Goal: Transaction & Acquisition: Obtain resource

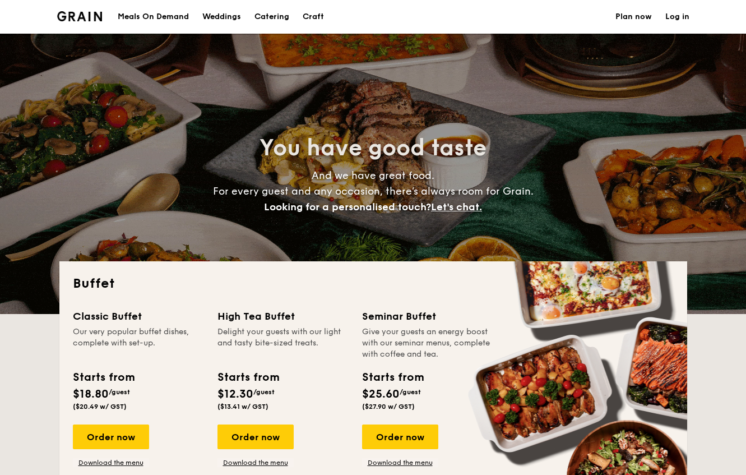
select select
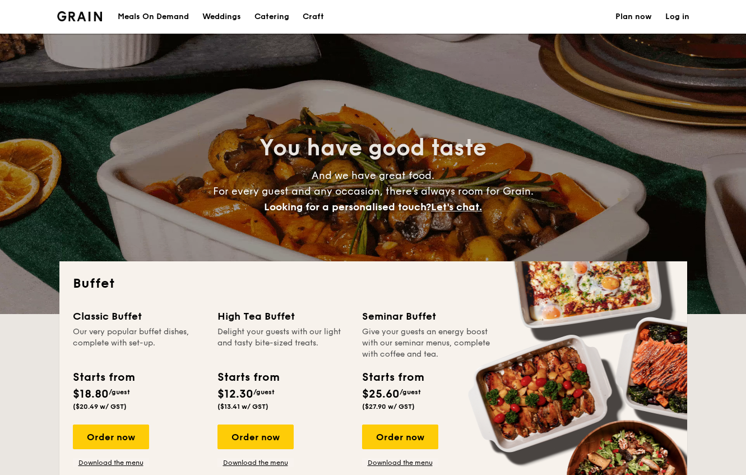
click at [453, 207] on span "Let's chat." at bounding box center [456, 207] width 51 height 12
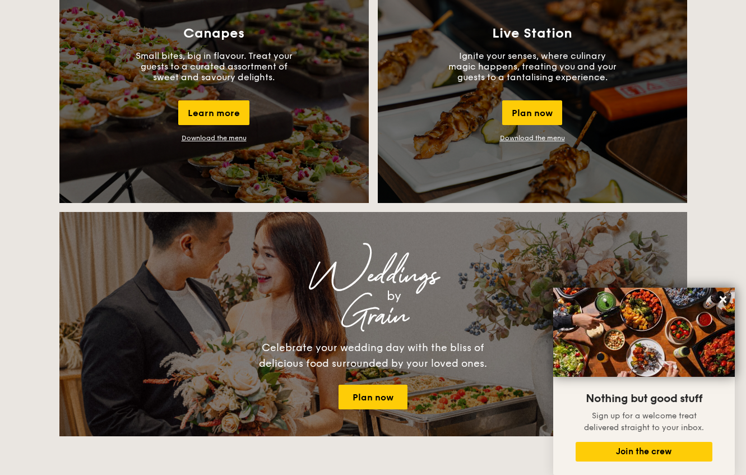
scroll to position [1010, 0]
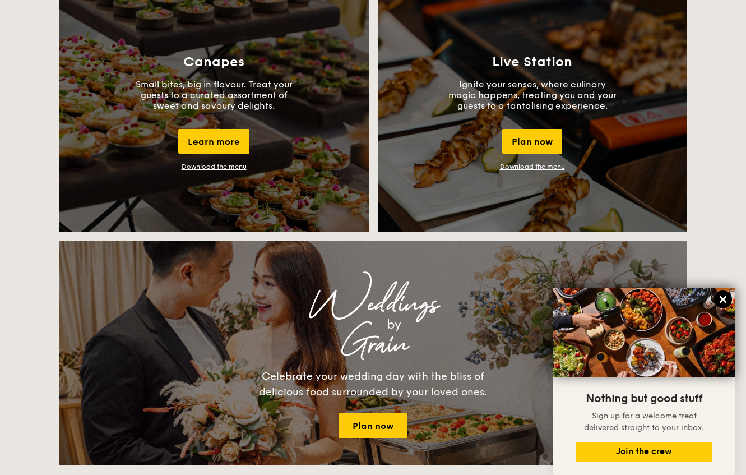
click at [724, 301] on icon at bounding box center [723, 299] width 7 height 7
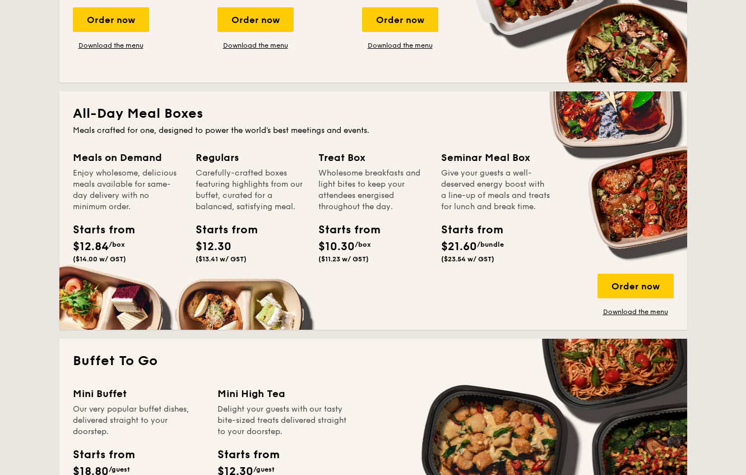
scroll to position [0, 0]
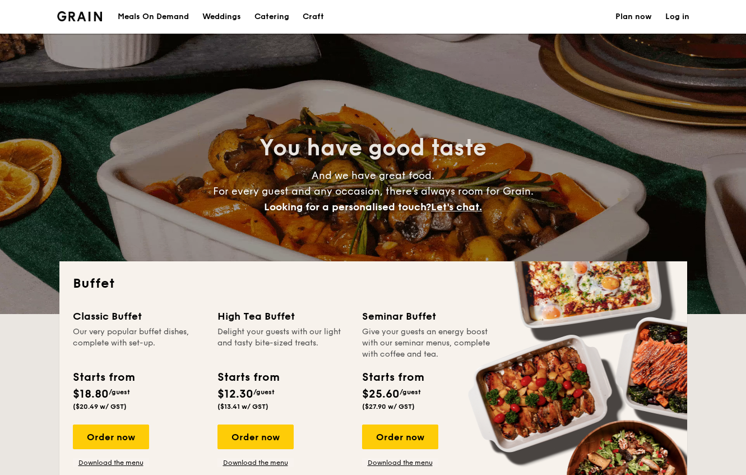
click at [273, 18] on h1 "Catering" at bounding box center [272, 17] width 35 height 34
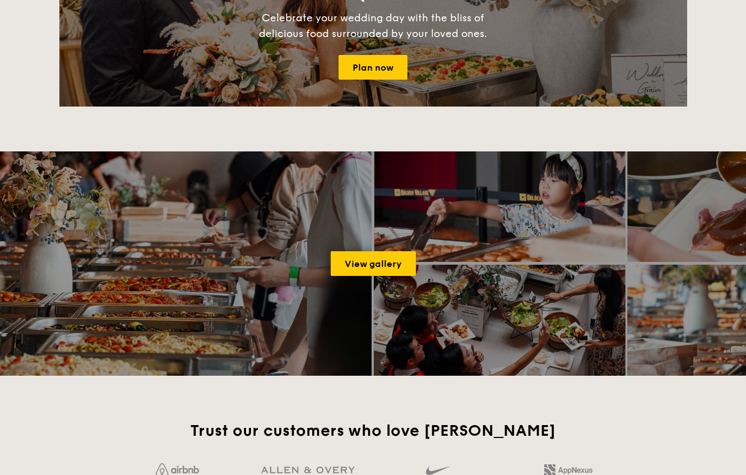
scroll to position [1435, 0]
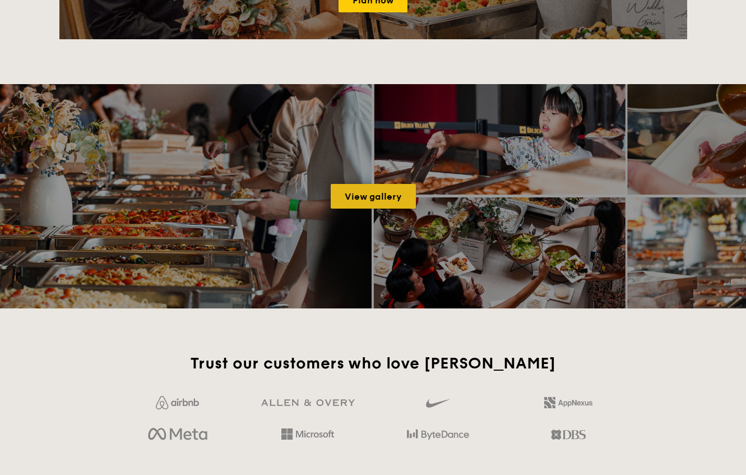
click at [382, 202] on link "View gallery" at bounding box center [373, 196] width 85 height 25
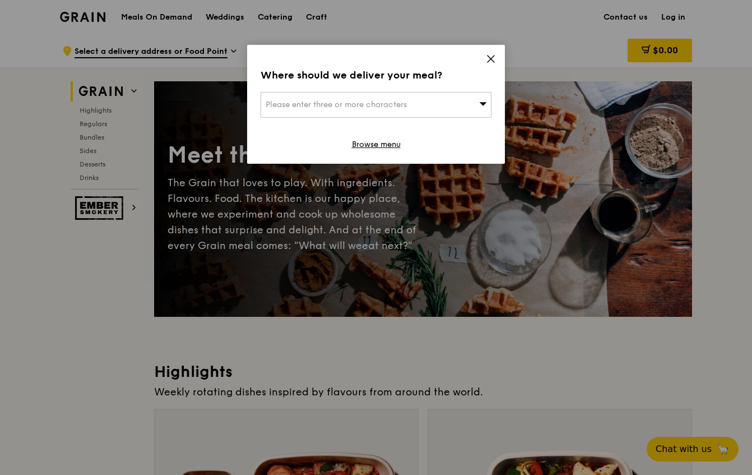
click at [492, 52] on div "Where should we deliver your meal? Please enter three or more characters Browse…" at bounding box center [376, 104] width 258 height 119
click at [487, 61] on icon at bounding box center [491, 59] width 10 height 10
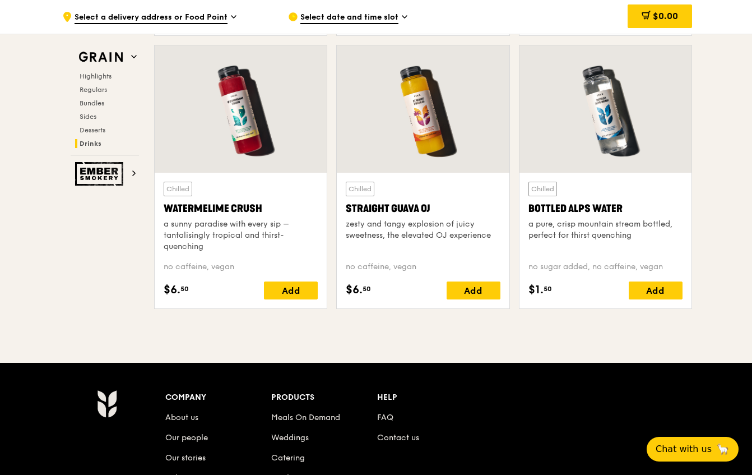
scroll to position [4428, 0]
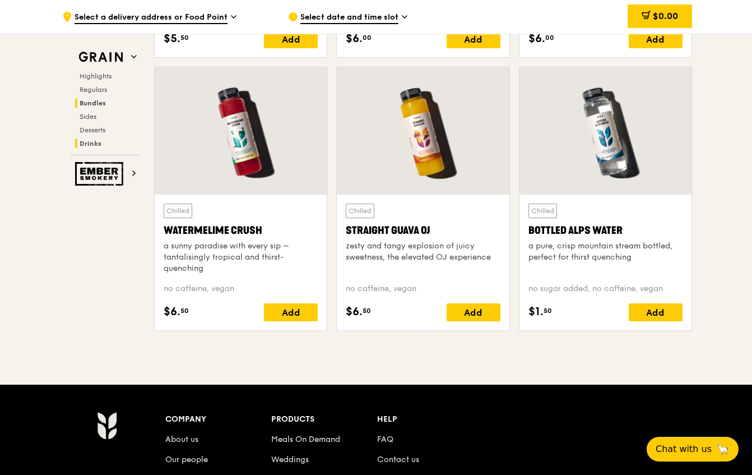
click at [95, 103] on span "Bundles" at bounding box center [93, 103] width 26 height 8
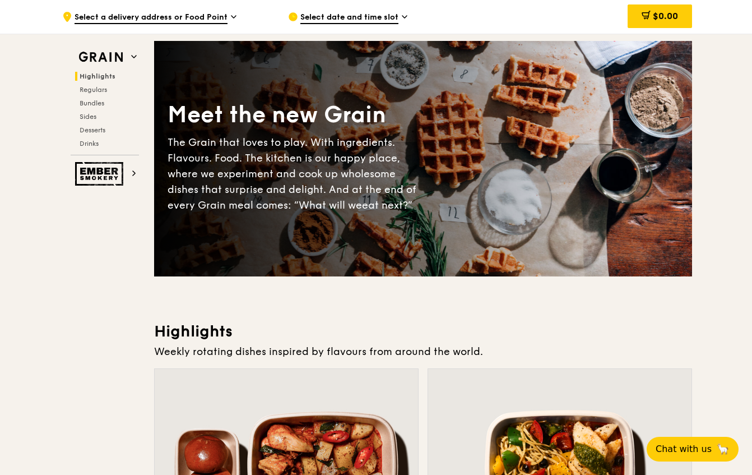
scroll to position [0, 0]
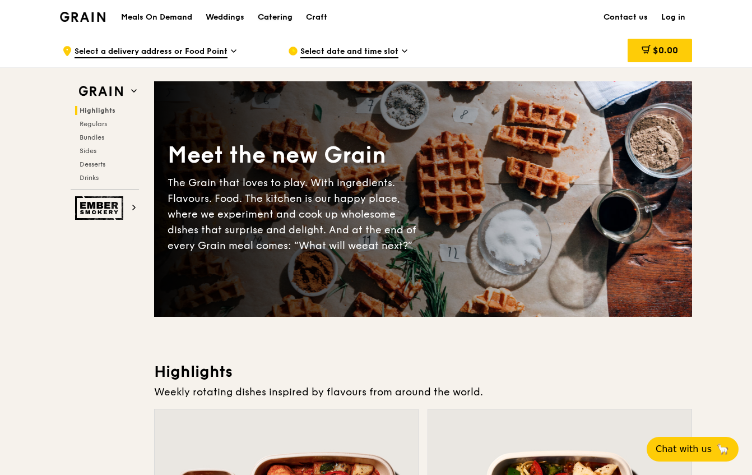
click at [273, 17] on div "Catering" at bounding box center [275, 18] width 35 height 34
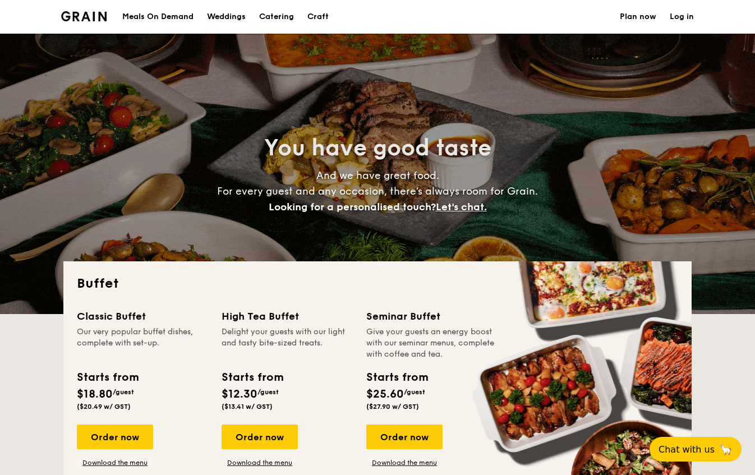
select select
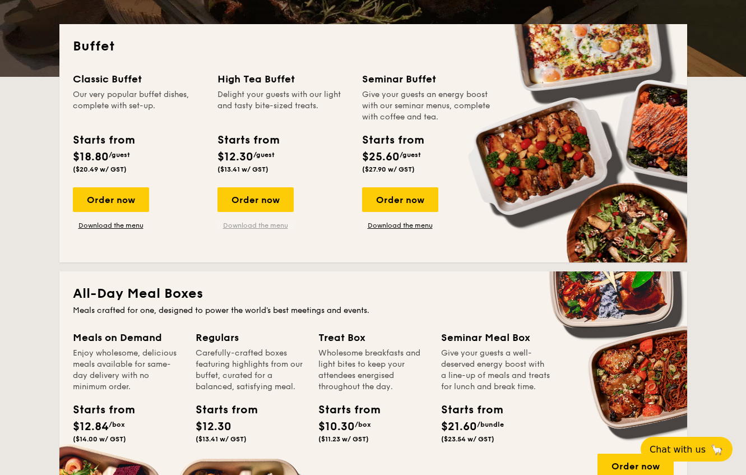
scroll to position [281, 0]
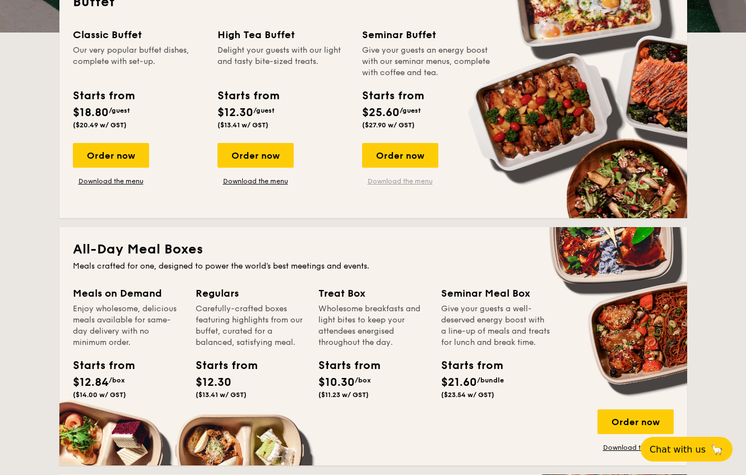
click at [392, 179] on link "Download the menu" at bounding box center [400, 181] width 76 height 9
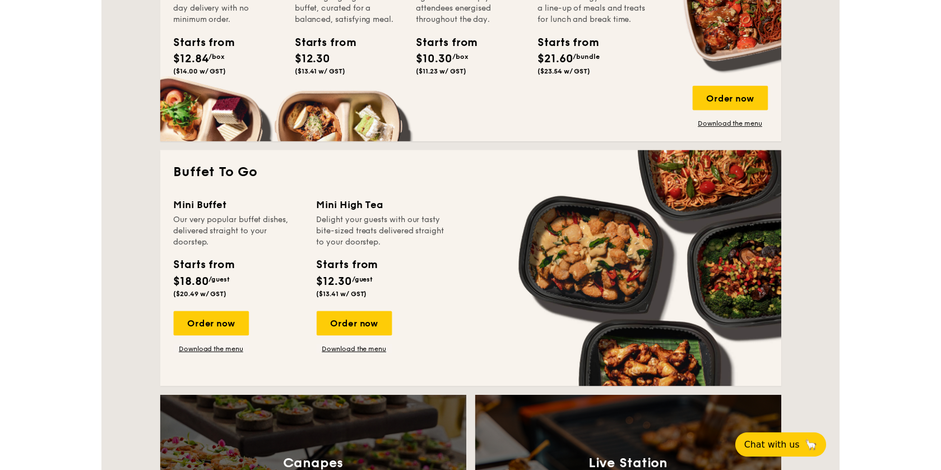
scroll to position [605, 0]
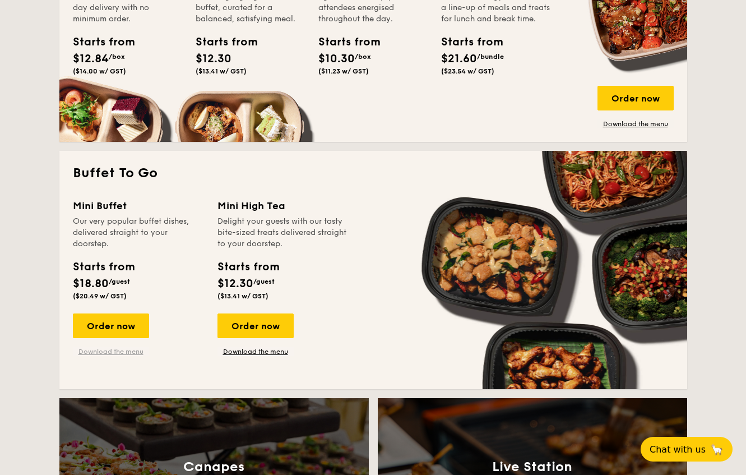
click at [118, 351] on link "Download the menu" at bounding box center [111, 351] width 76 height 9
